Goal: Task Accomplishment & Management: Use online tool/utility

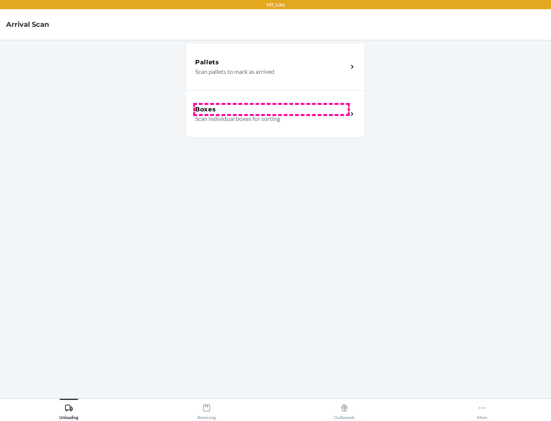
click at [271, 109] on div "Boxes" at bounding box center [271, 109] width 153 height 9
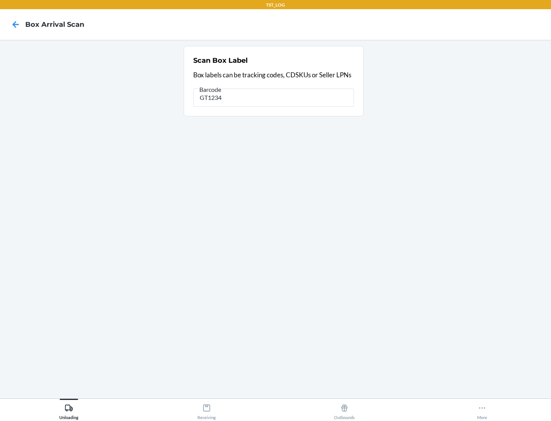
type input "GT1234"
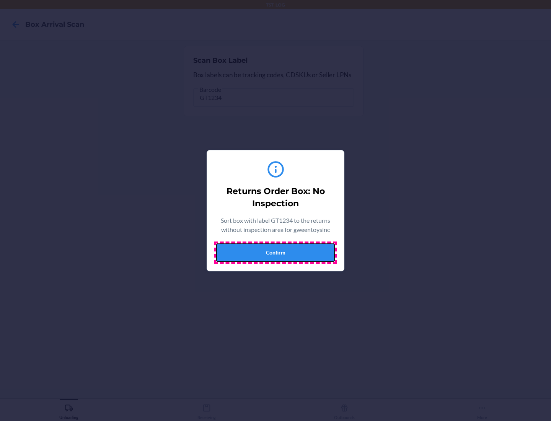
click at [275, 252] on button "Confirm" at bounding box center [275, 252] width 119 height 18
